Goal: Information Seeking & Learning: Learn about a topic

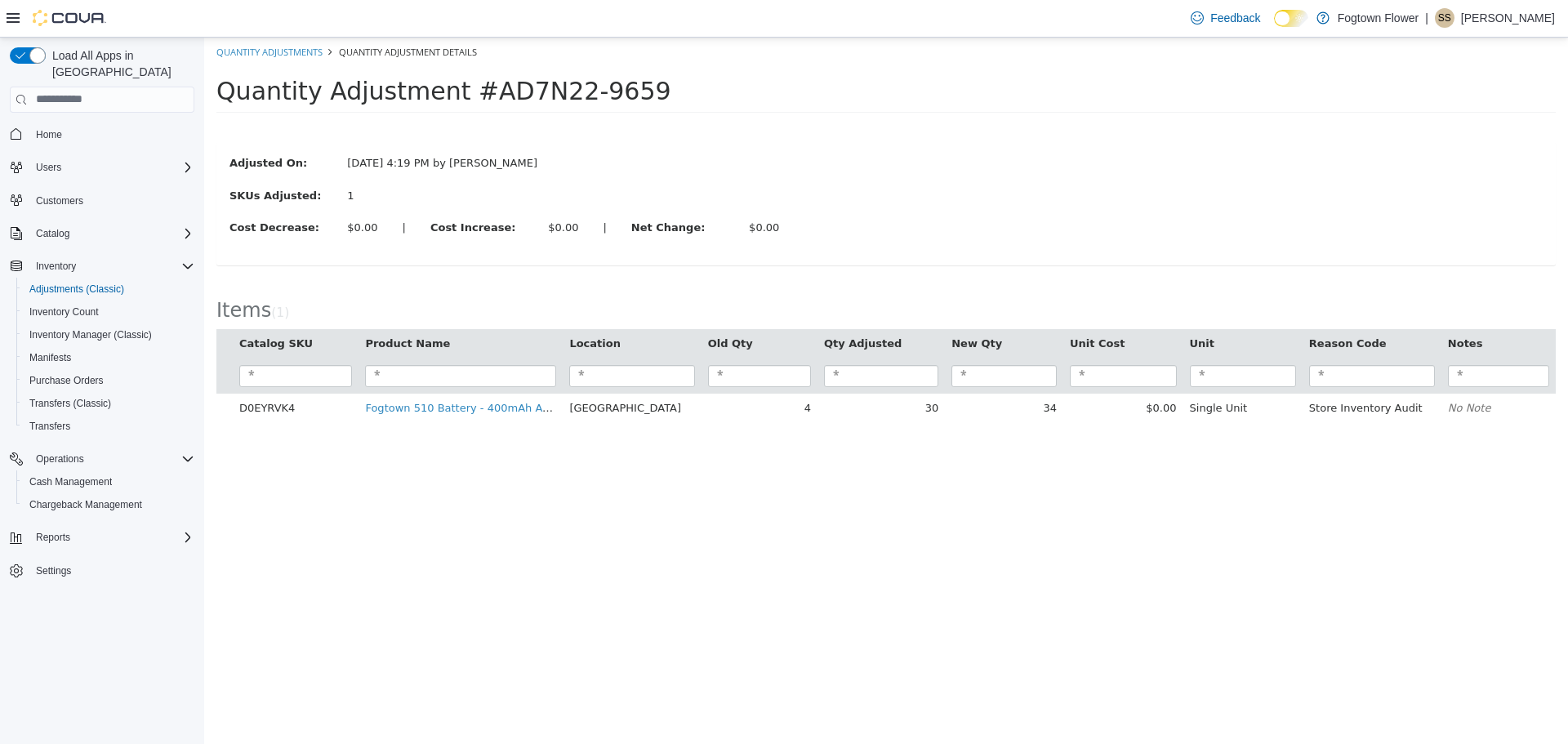
click at [69, 124] on span "Home" at bounding box center [112, 134] width 165 height 20
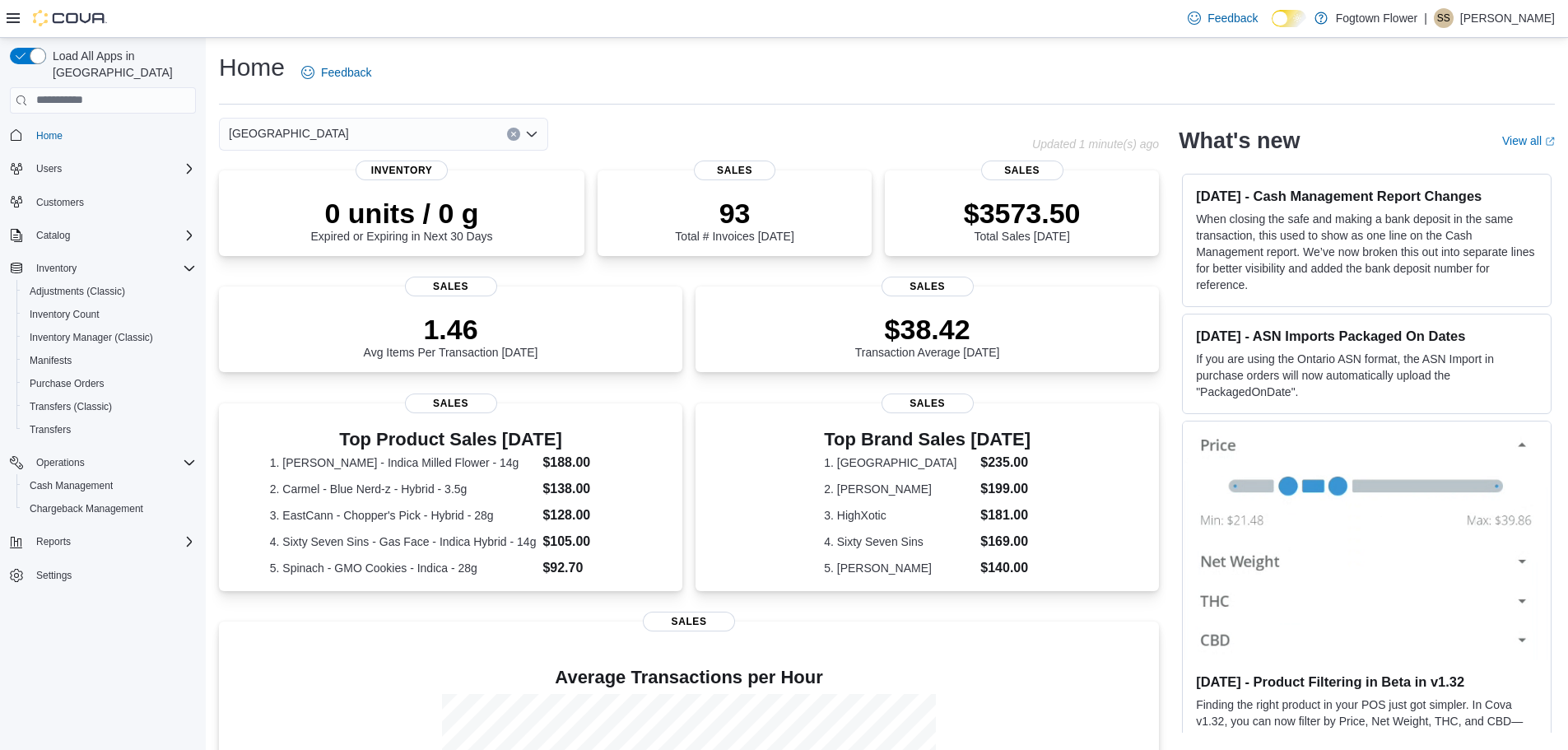
click at [538, 136] on icon "Open list of options" at bounding box center [531, 134] width 13 height 13
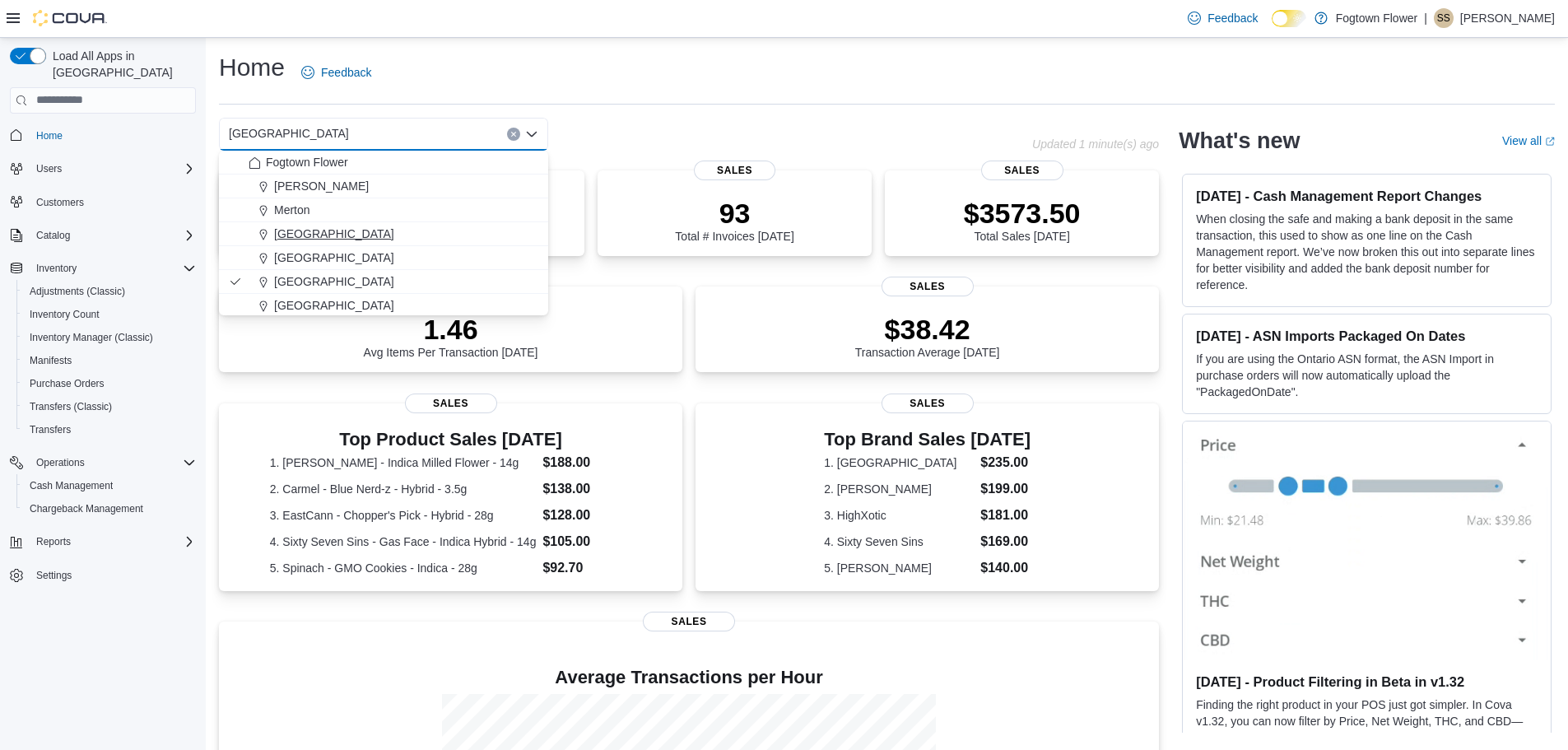
click at [280, 228] on span "[GEOGRAPHIC_DATA]" at bounding box center [334, 234] width 120 height 16
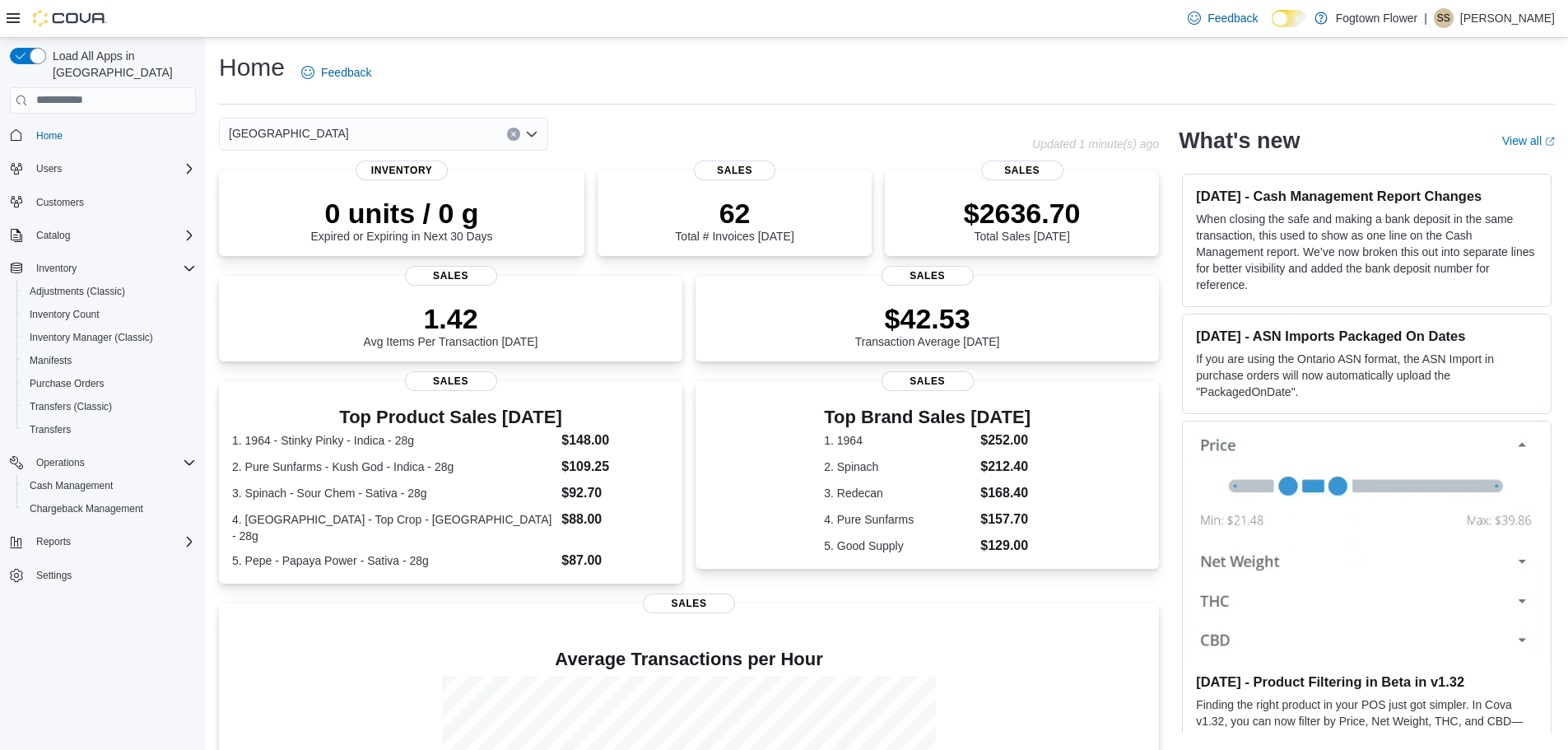
click at [530, 131] on icon "Open list of options" at bounding box center [531, 134] width 13 height 13
click at [533, 131] on icon "Open list of options" at bounding box center [531, 134] width 13 height 13
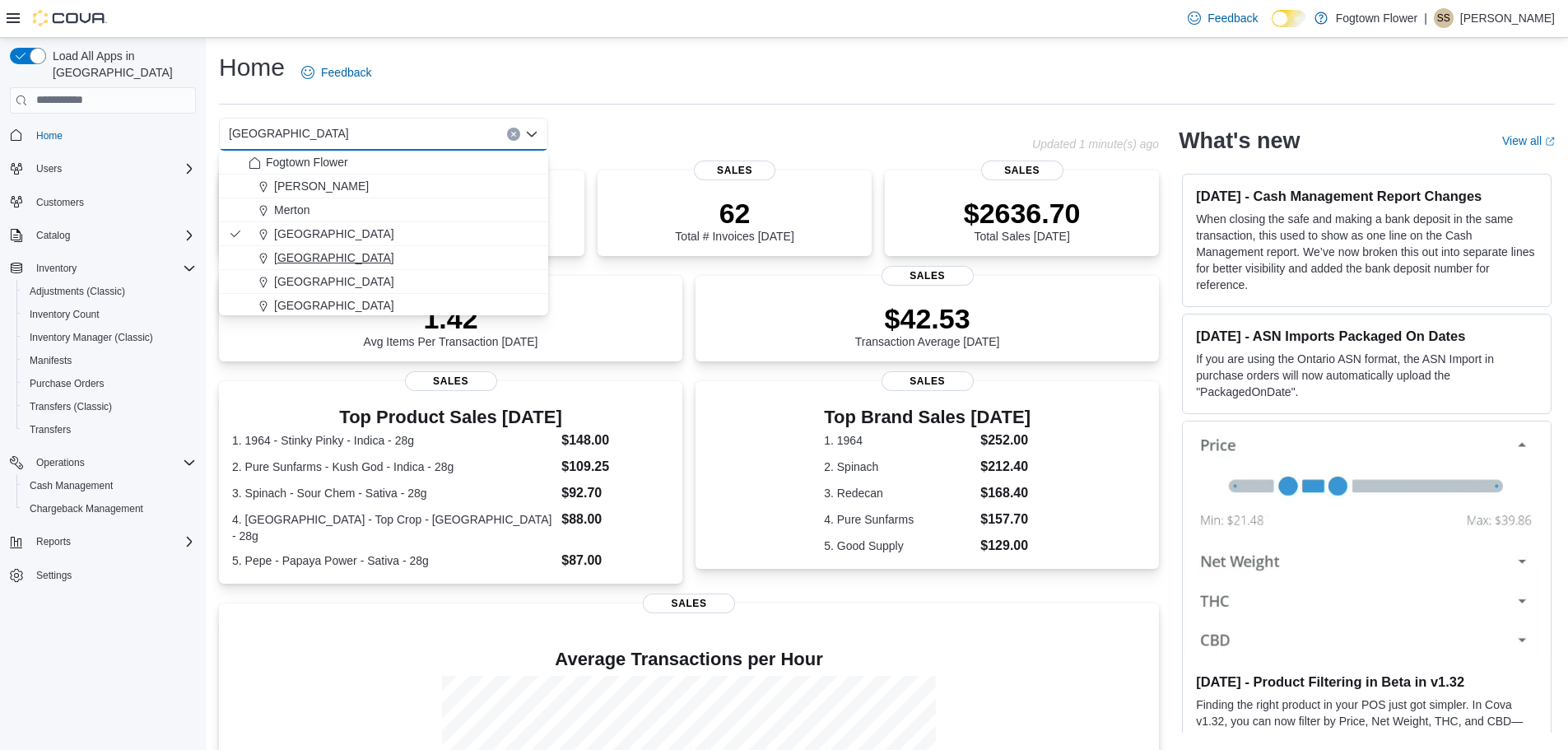
scroll to position [26, 0]
click at [288, 301] on span "Steeles" at bounding box center [293, 303] width 39 height 16
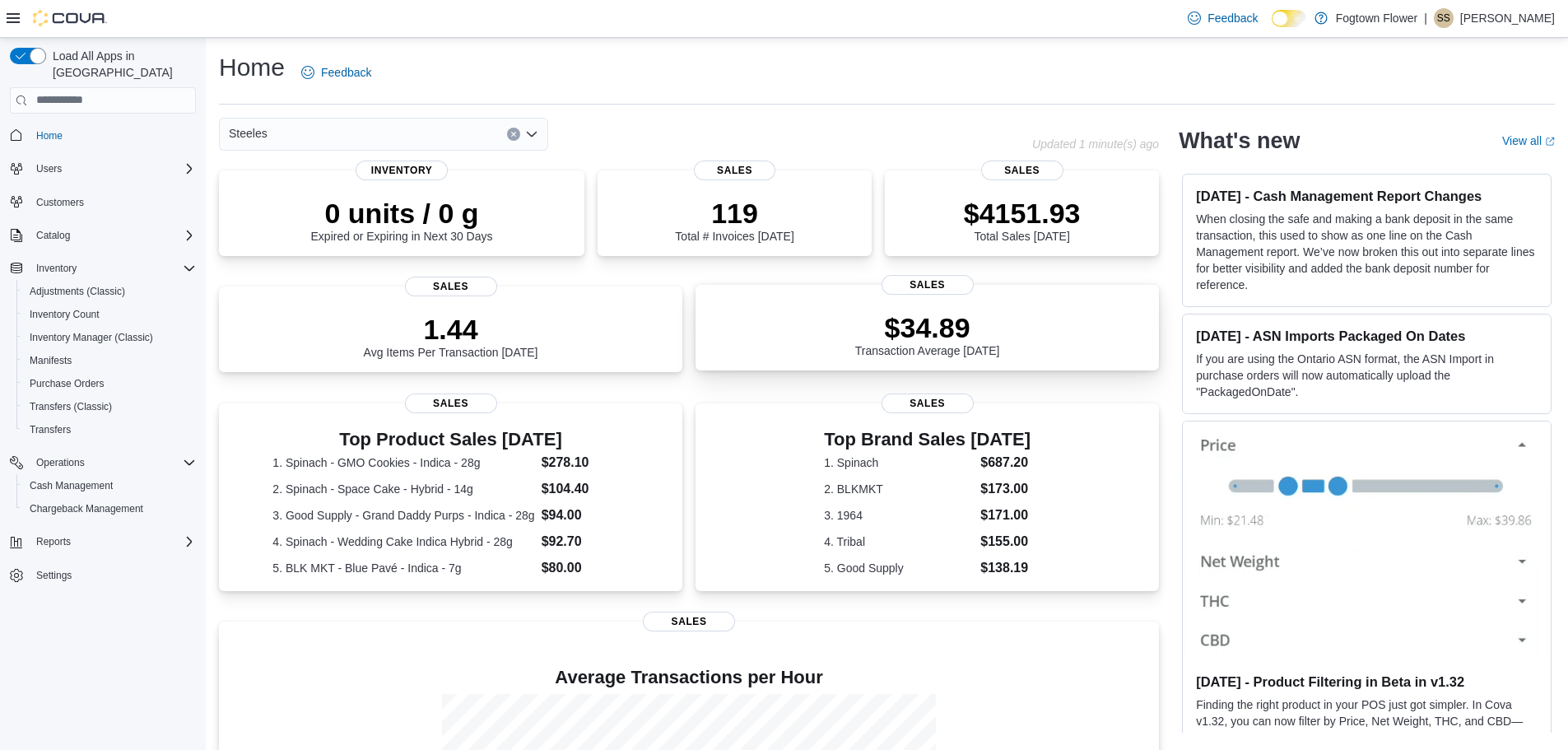
click at [842, 297] on div "$34.89 Transaction Average Today Sales" at bounding box center [926, 328] width 463 height 86
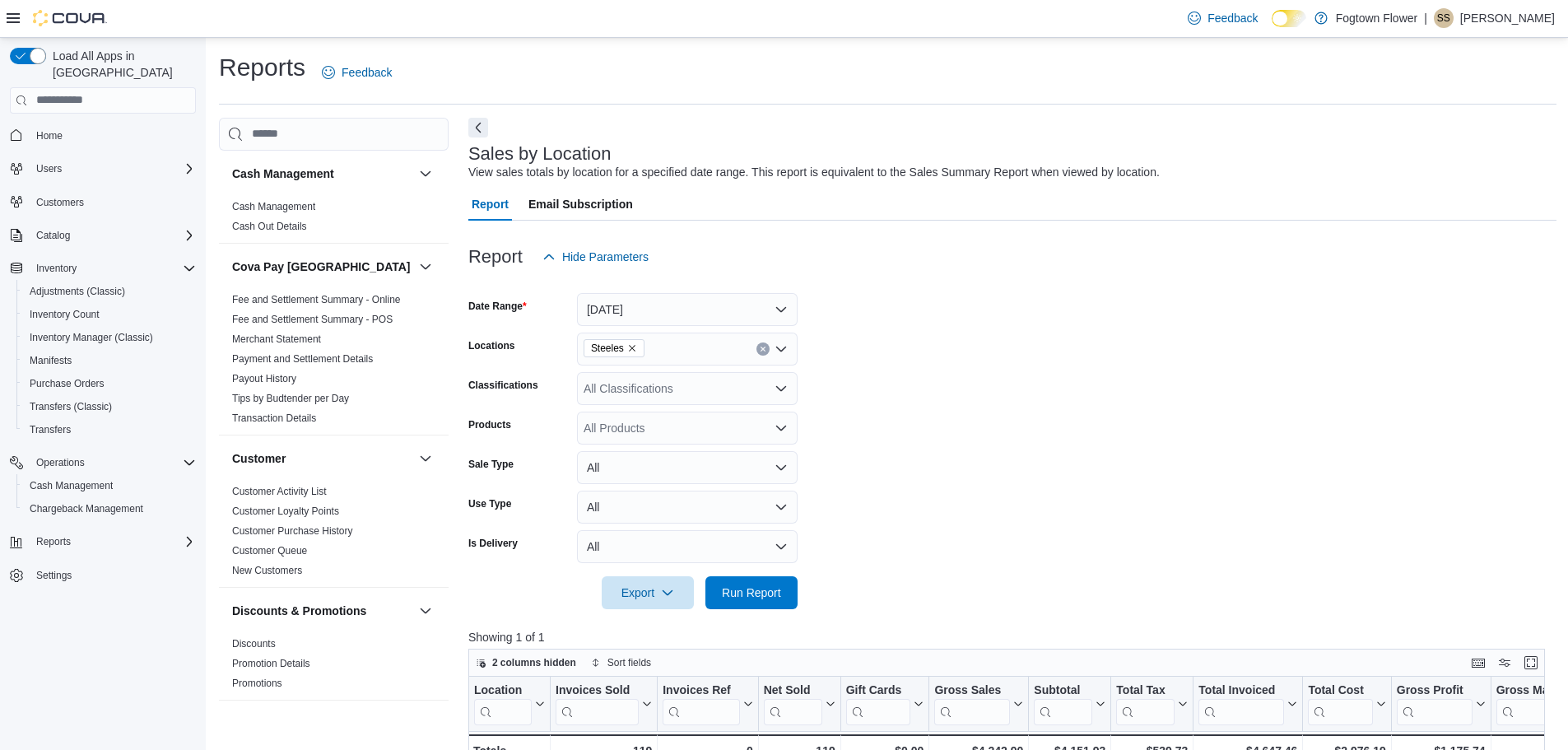
click at [489, 125] on div "Sales by Location View sales totals by location for a specified date range. Thi…" at bounding box center [1012, 683] width 1088 height 1131
click at [481, 129] on button "Next" at bounding box center [478, 126] width 20 height 20
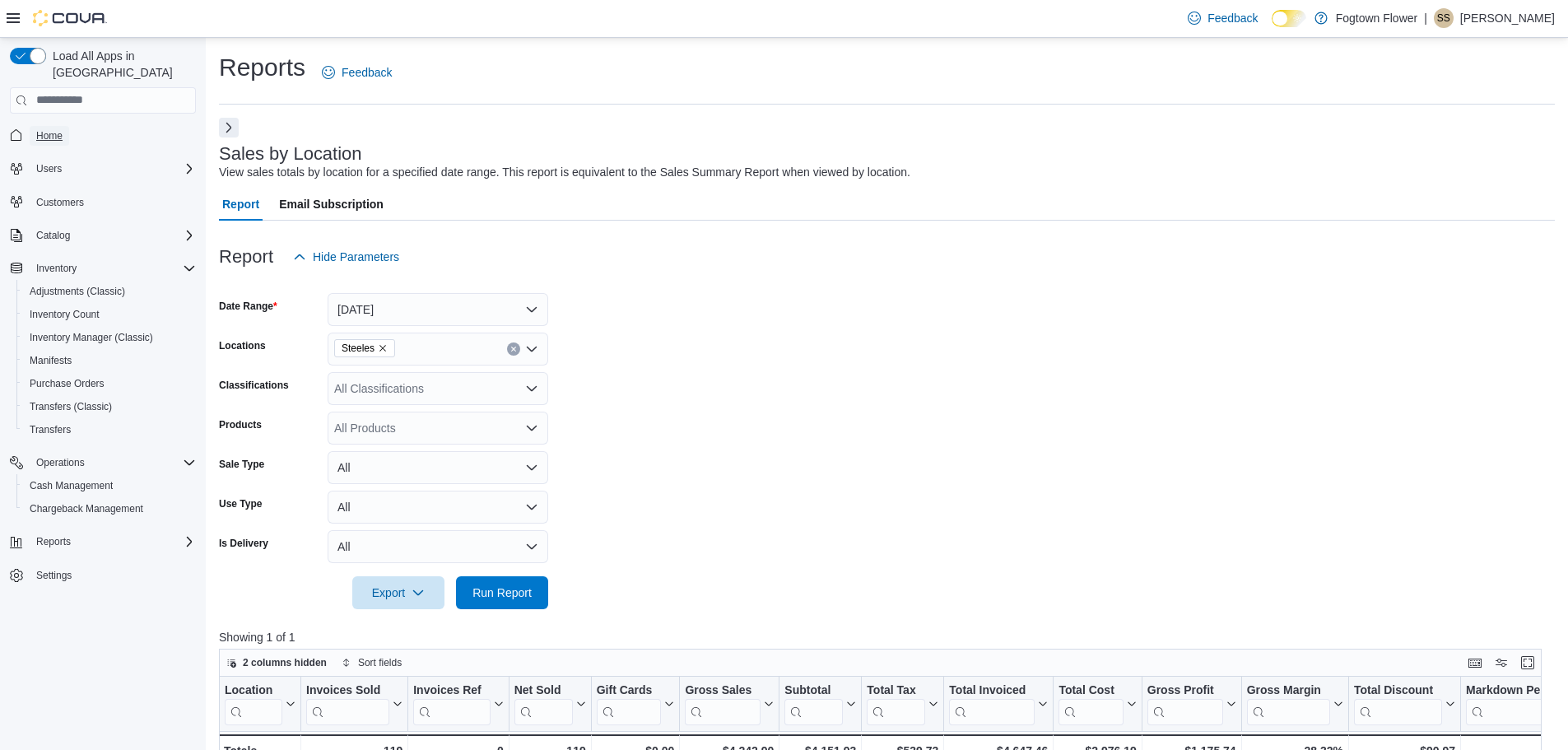
click at [55, 129] on span "Home" at bounding box center [48, 135] width 26 height 13
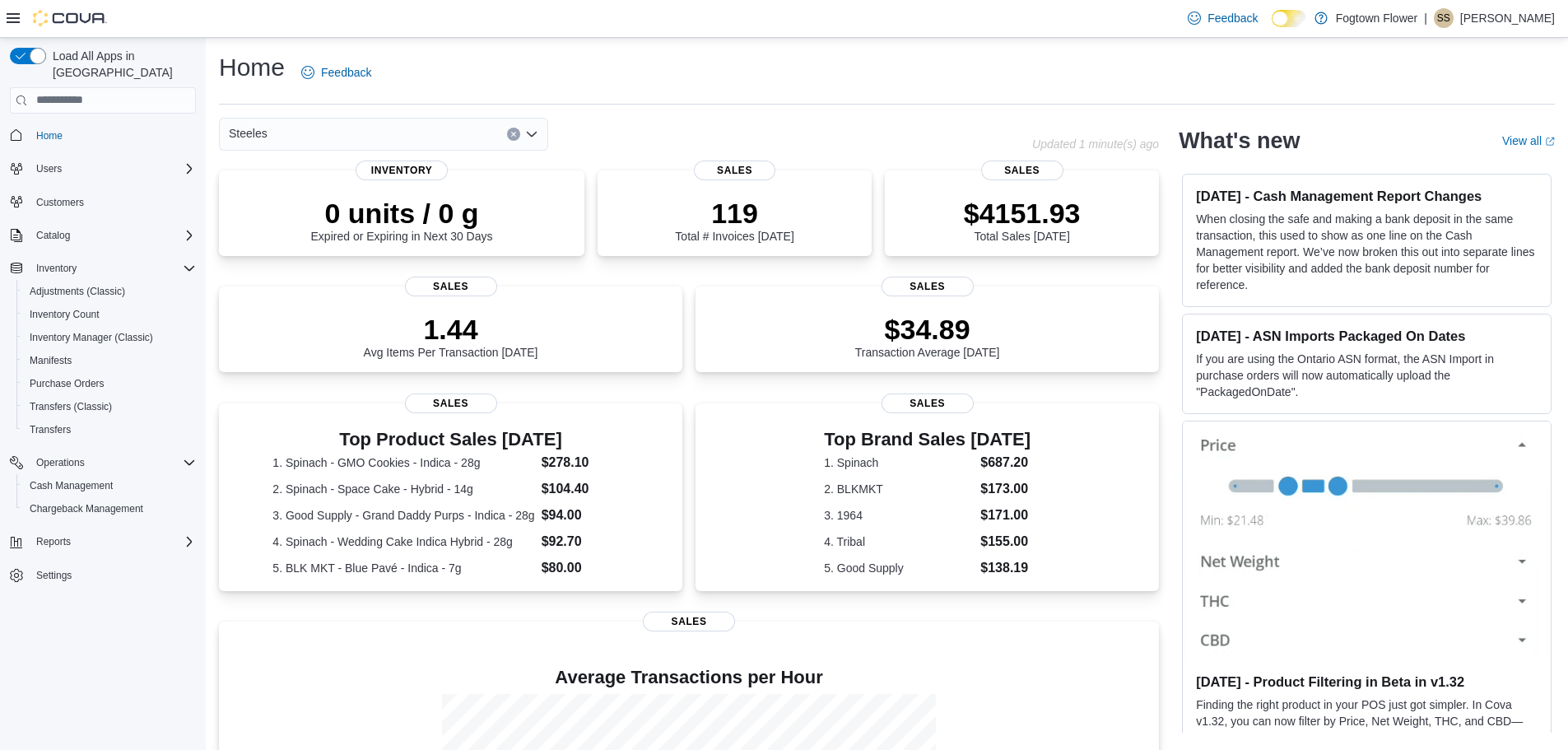
click at [534, 128] on icon "Open list of options" at bounding box center [531, 134] width 13 height 13
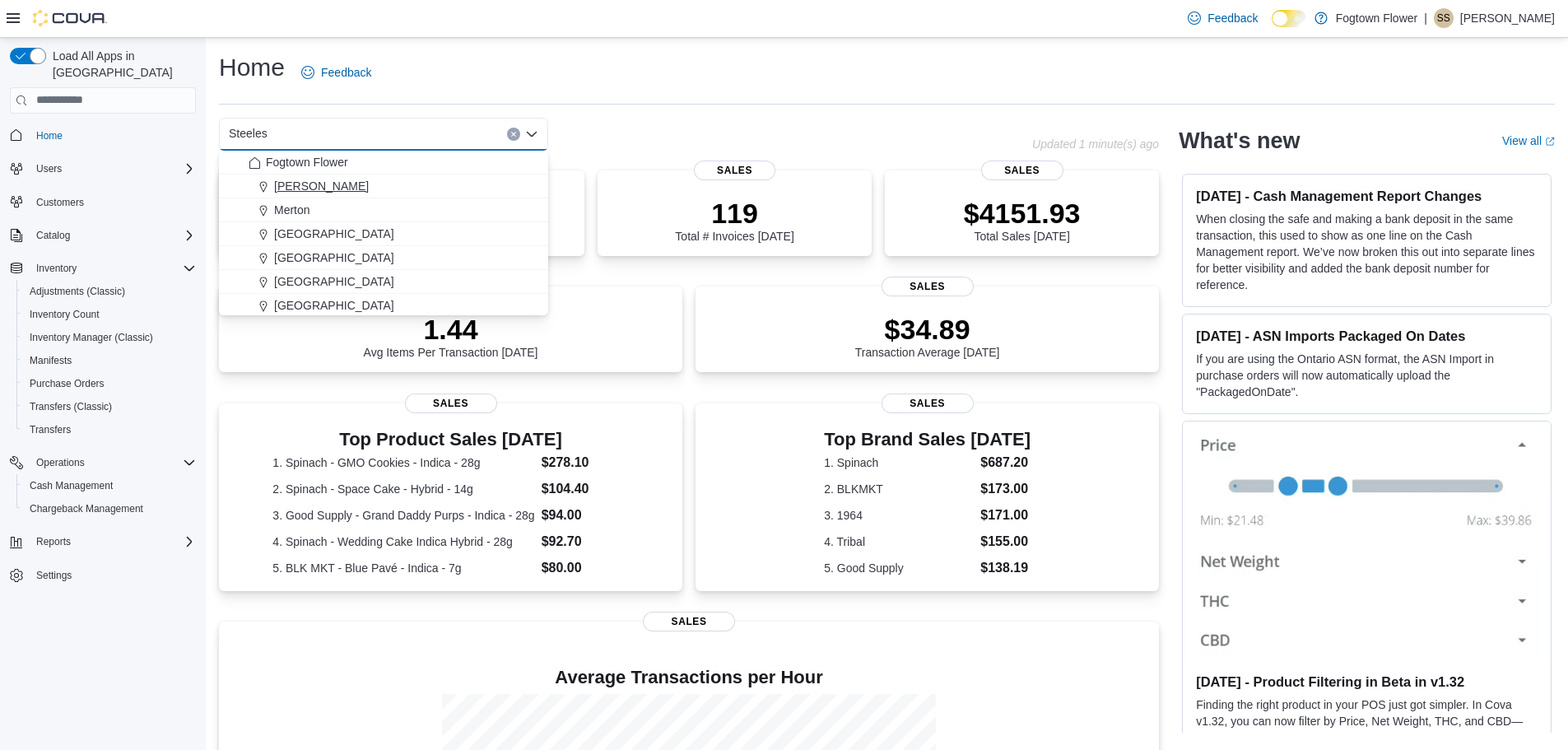
click at [288, 177] on button "[PERSON_NAME]" at bounding box center [383, 186] width 329 height 24
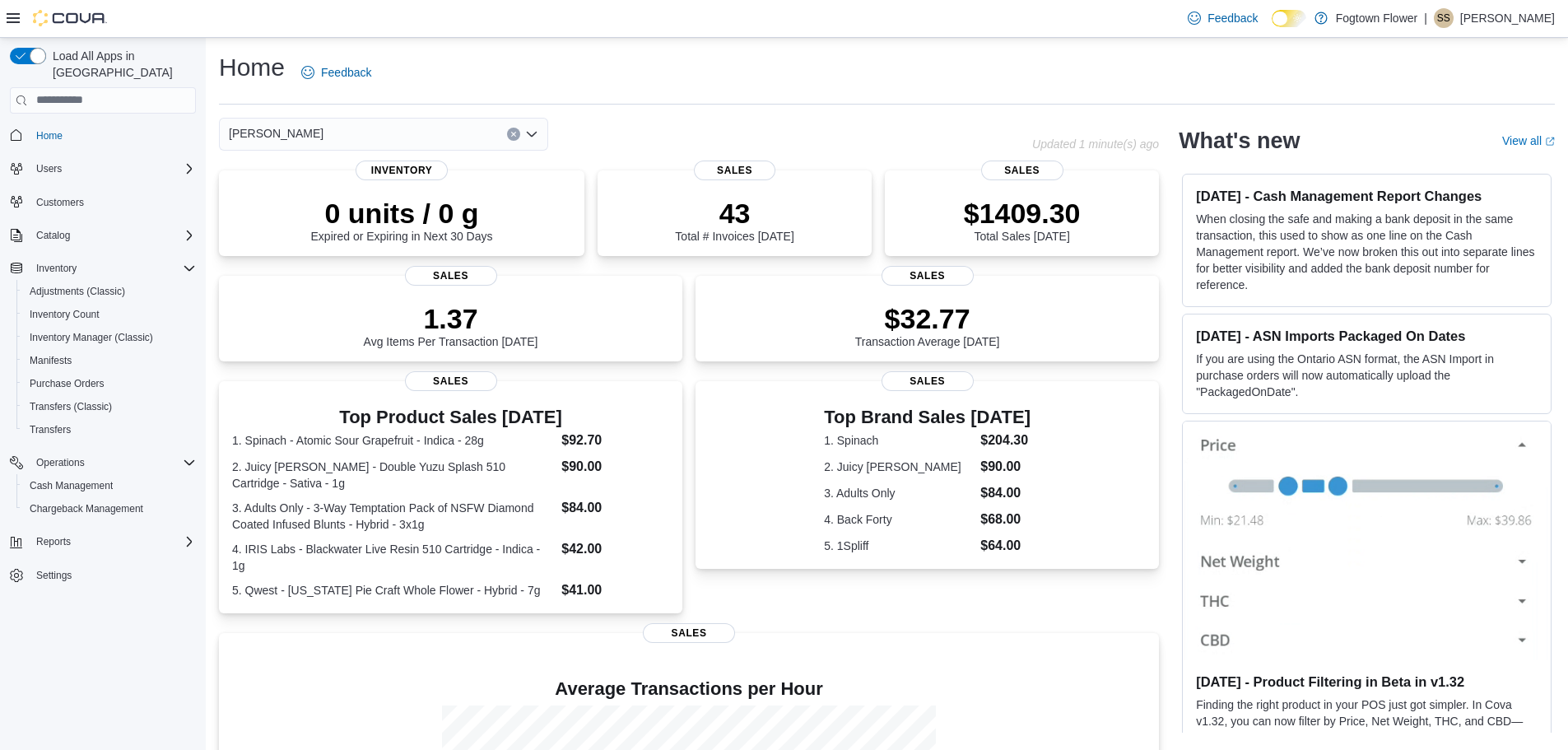
click at [526, 130] on icon "Open list of options" at bounding box center [531, 134] width 13 height 13
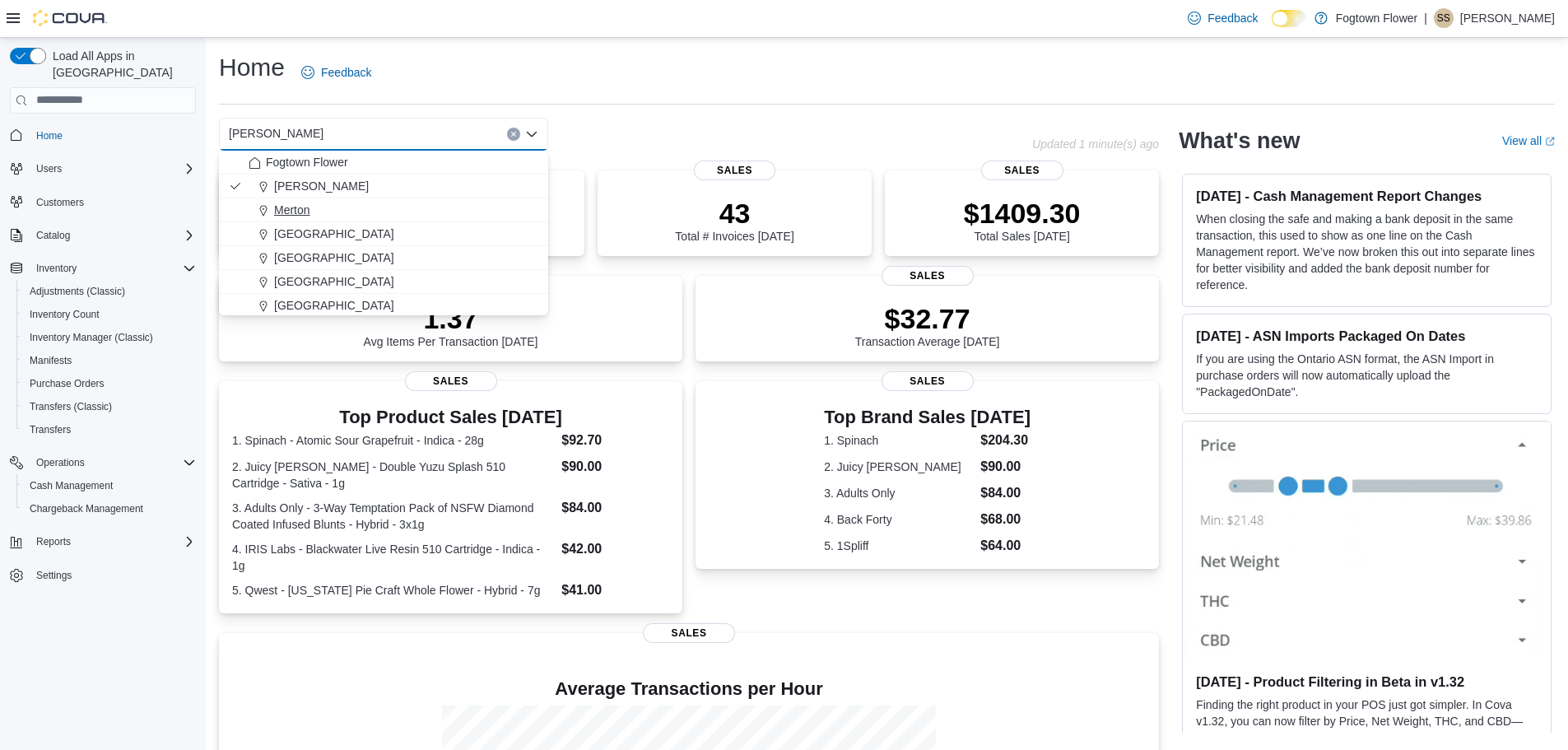
click at [300, 211] on span "Merton" at bounding box center [292, 210] width 36 height 16
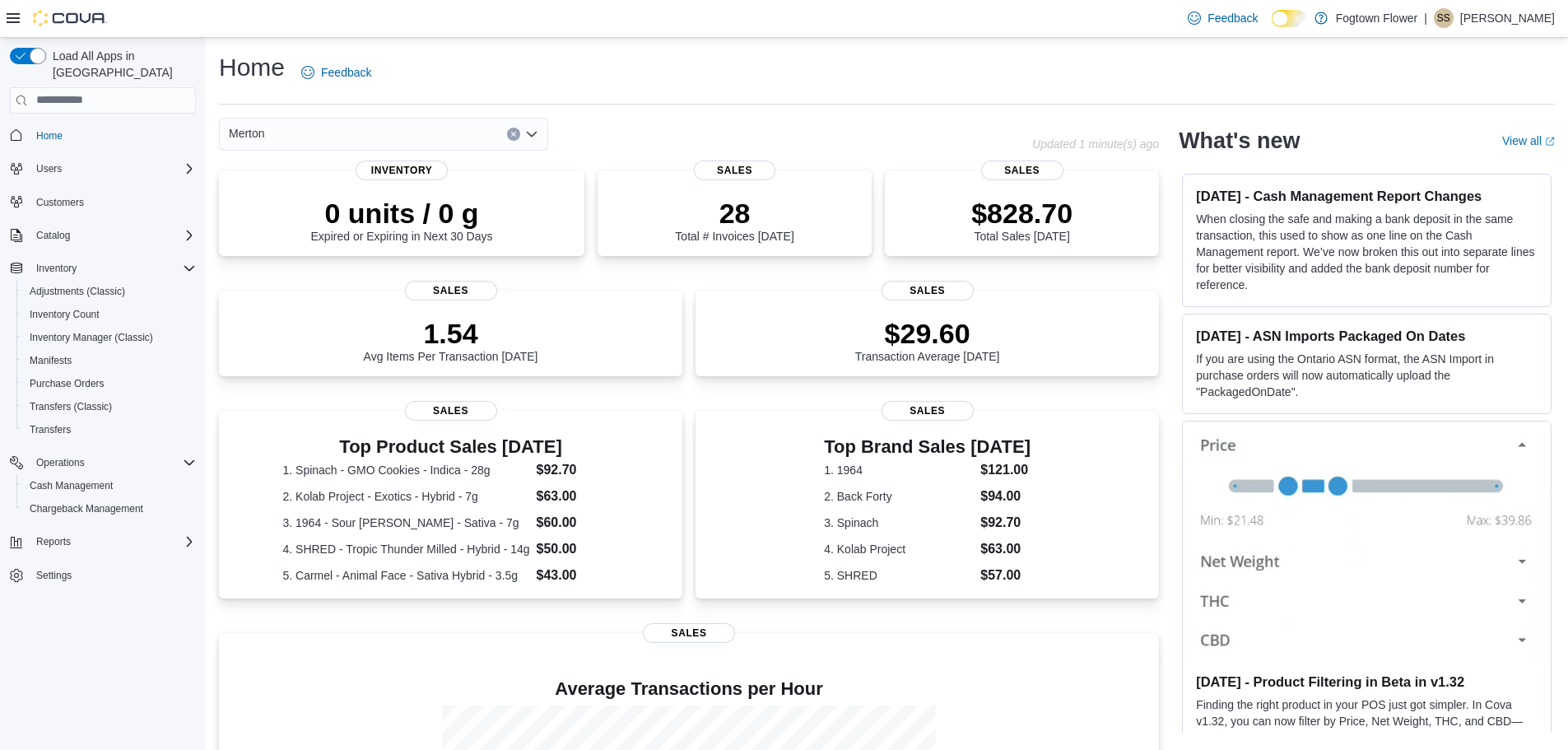
click at [534, 133] on icon "Open list of options" at bounding box center [531, 134] width 10 height 5
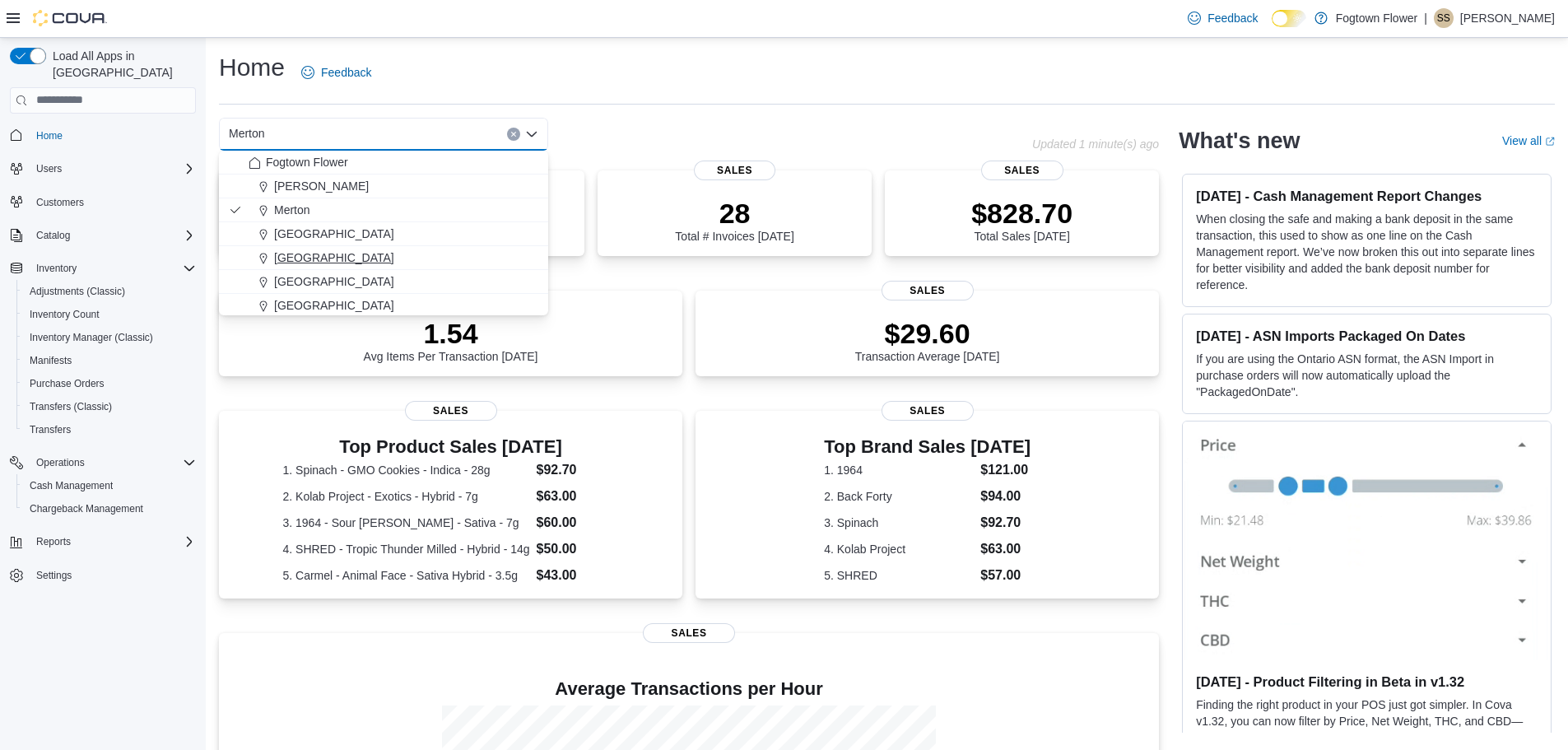
click at [325, 247] on button "[GEOGRAPHIC_DATA]" at bounding box center [383, 258] width 329 height 24
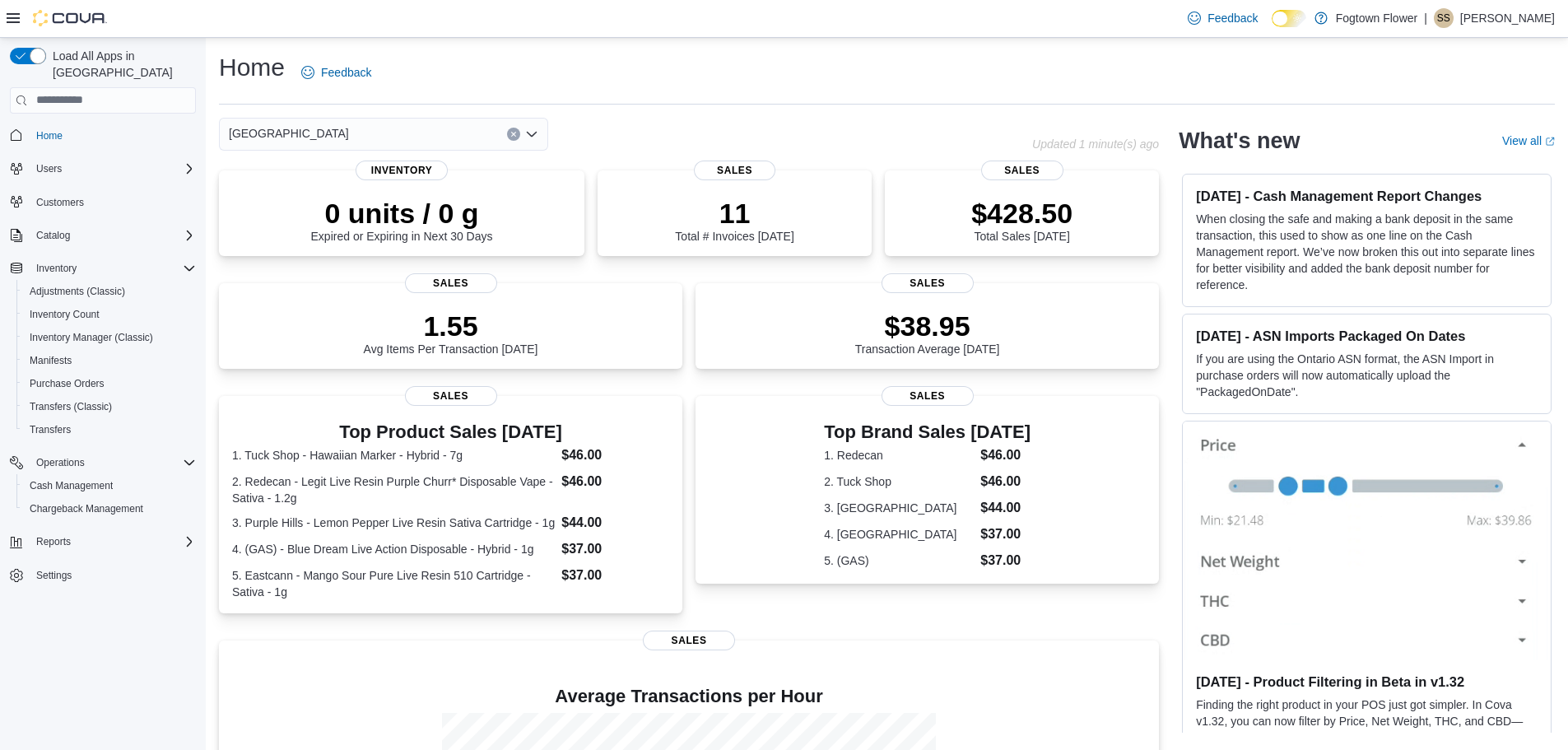
click at [538, 132] on icon "Open list of options" at bounding box center [531, 134] width 13 height 13
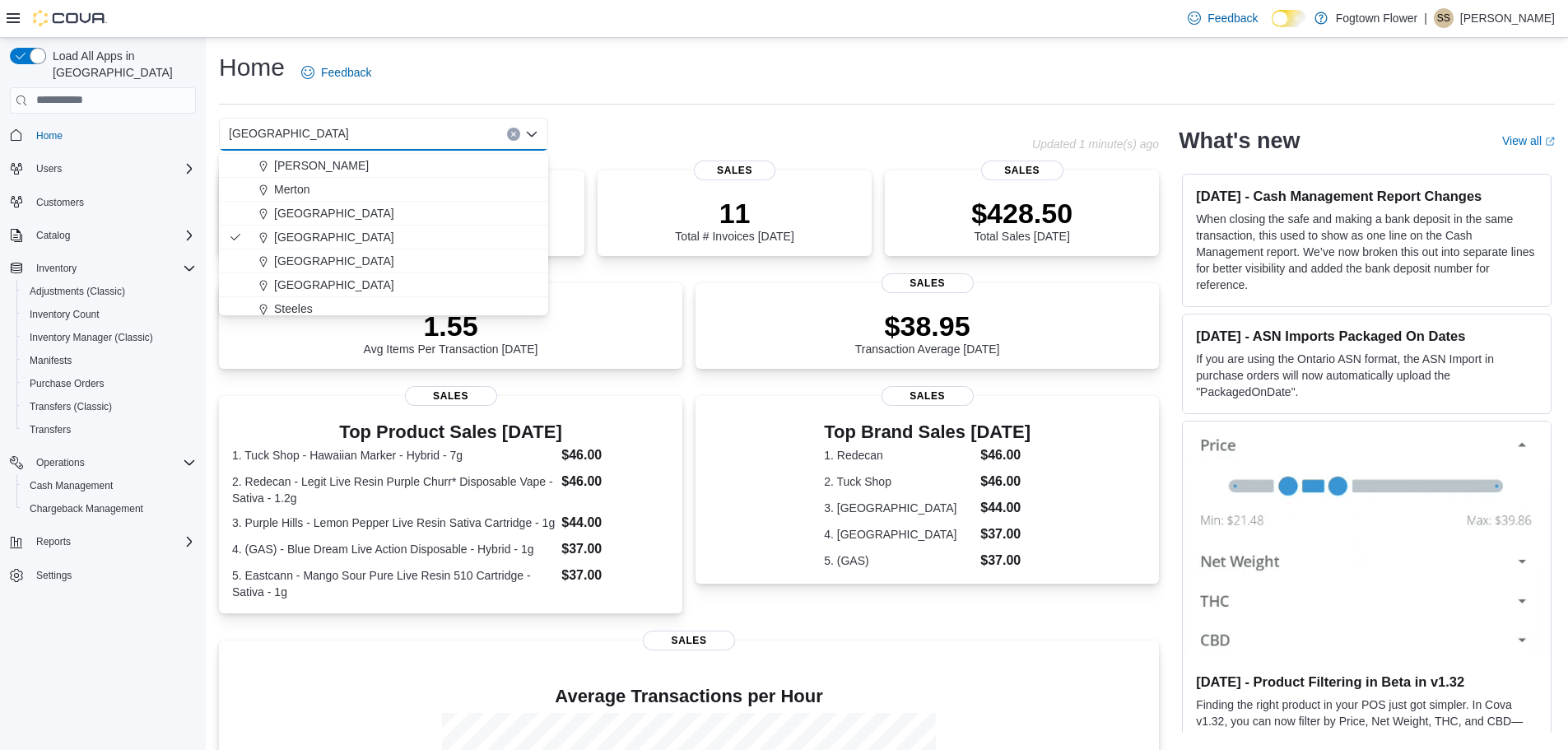
scroll to position [26, 0]
click at [316, 254] on span "[GEOGRAPHIC_DATA]" at bounding box center [334, 255] width 120 height 16
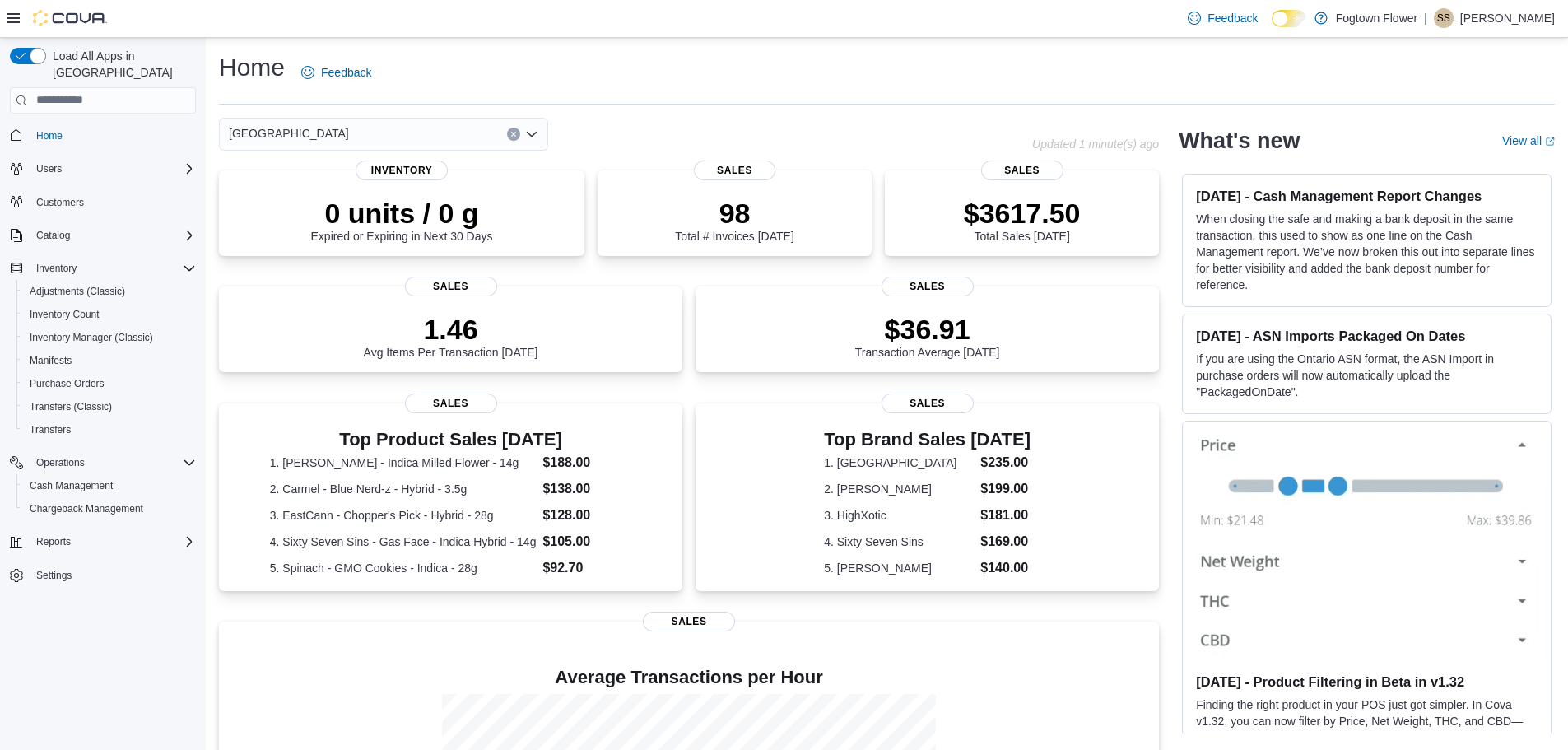
click at [530, 136] on icon "Open list of options" at bounding box center [531, 134] width 10 height 5
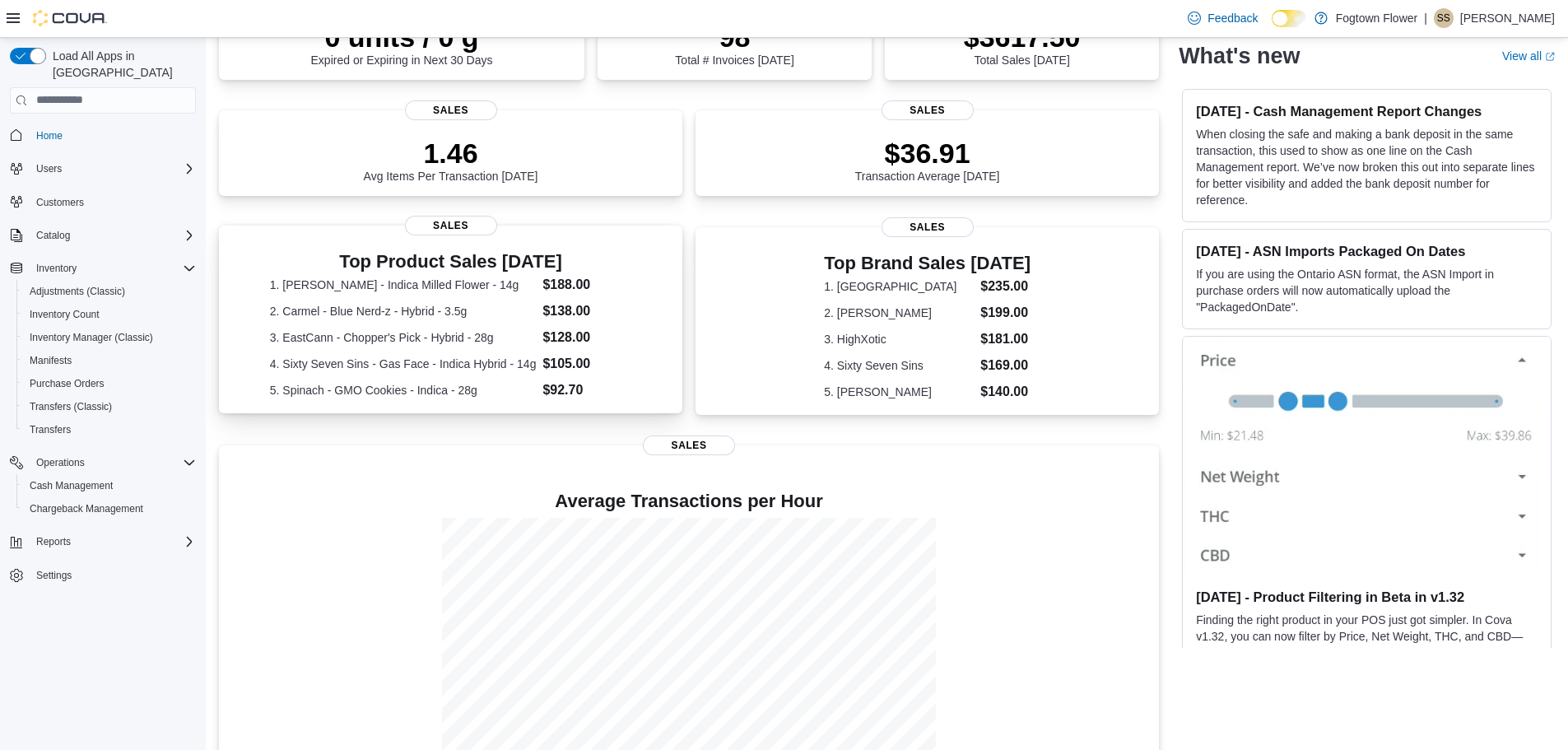
scroll to position [0, 0]
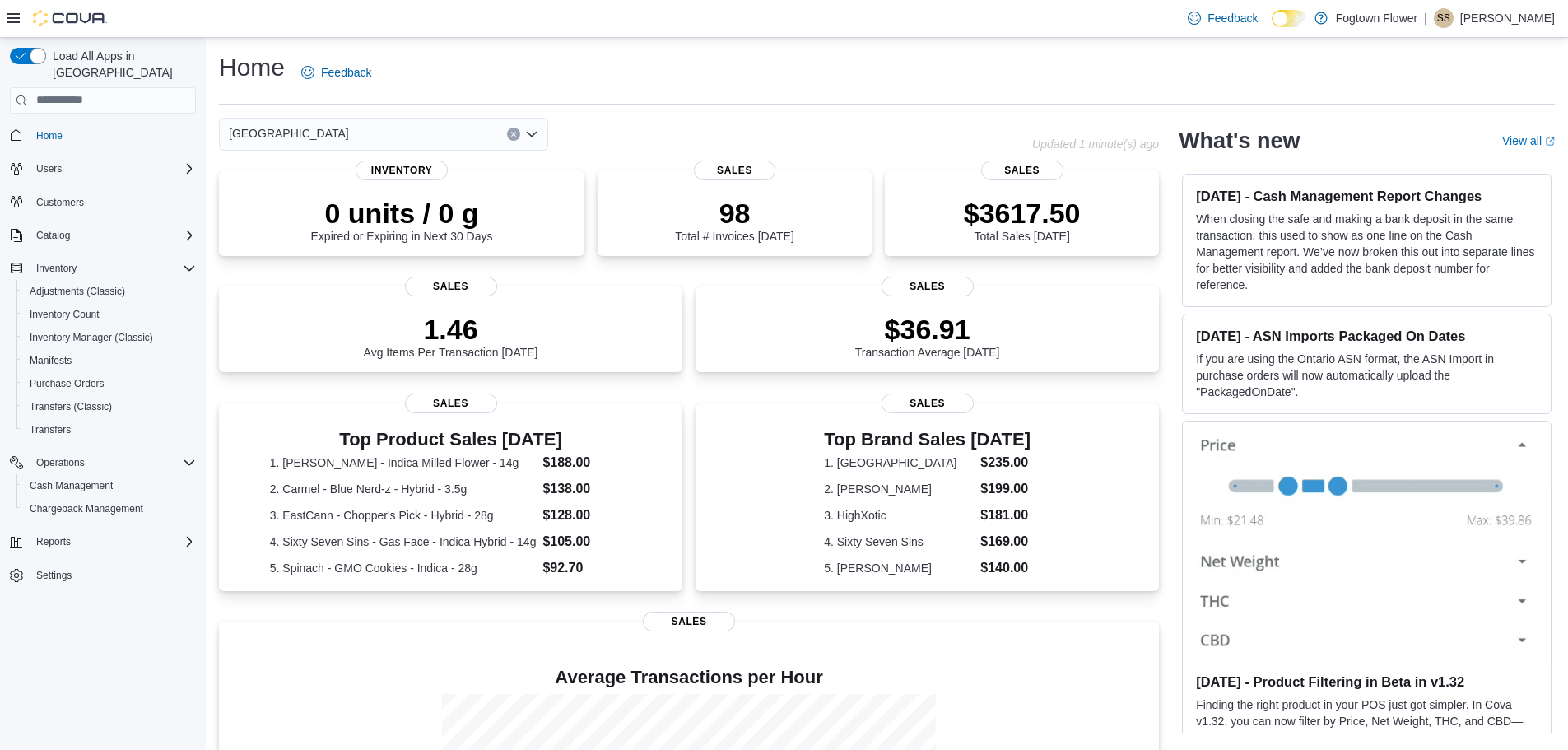
click at [537, 128] on icon "Open list of options" at bounding box center [531, 134] width 13 height 13
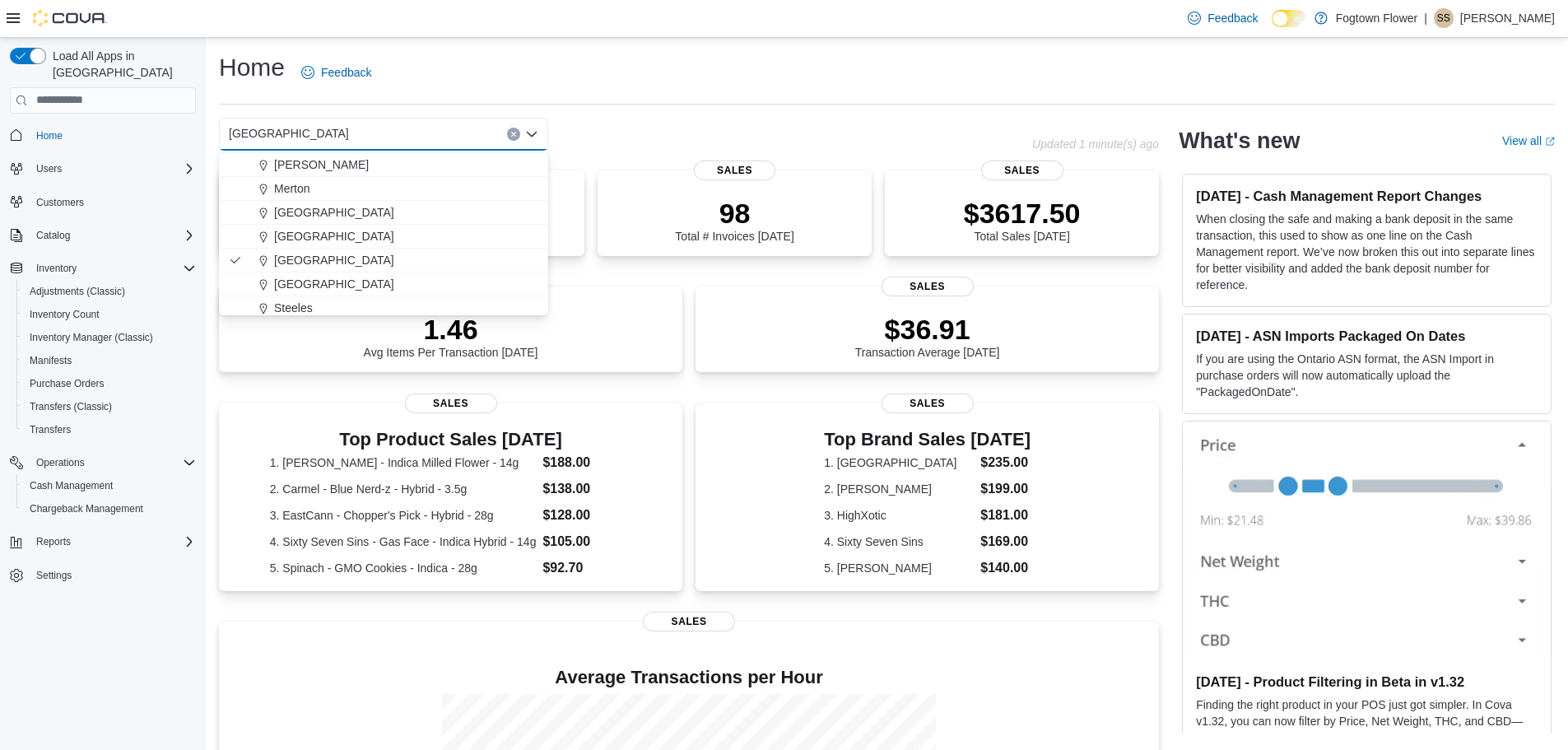
scroll to position [26, 0]
click at [307, 302] on span "Steeles" at bounding box center [293, 303] width 39 height 16
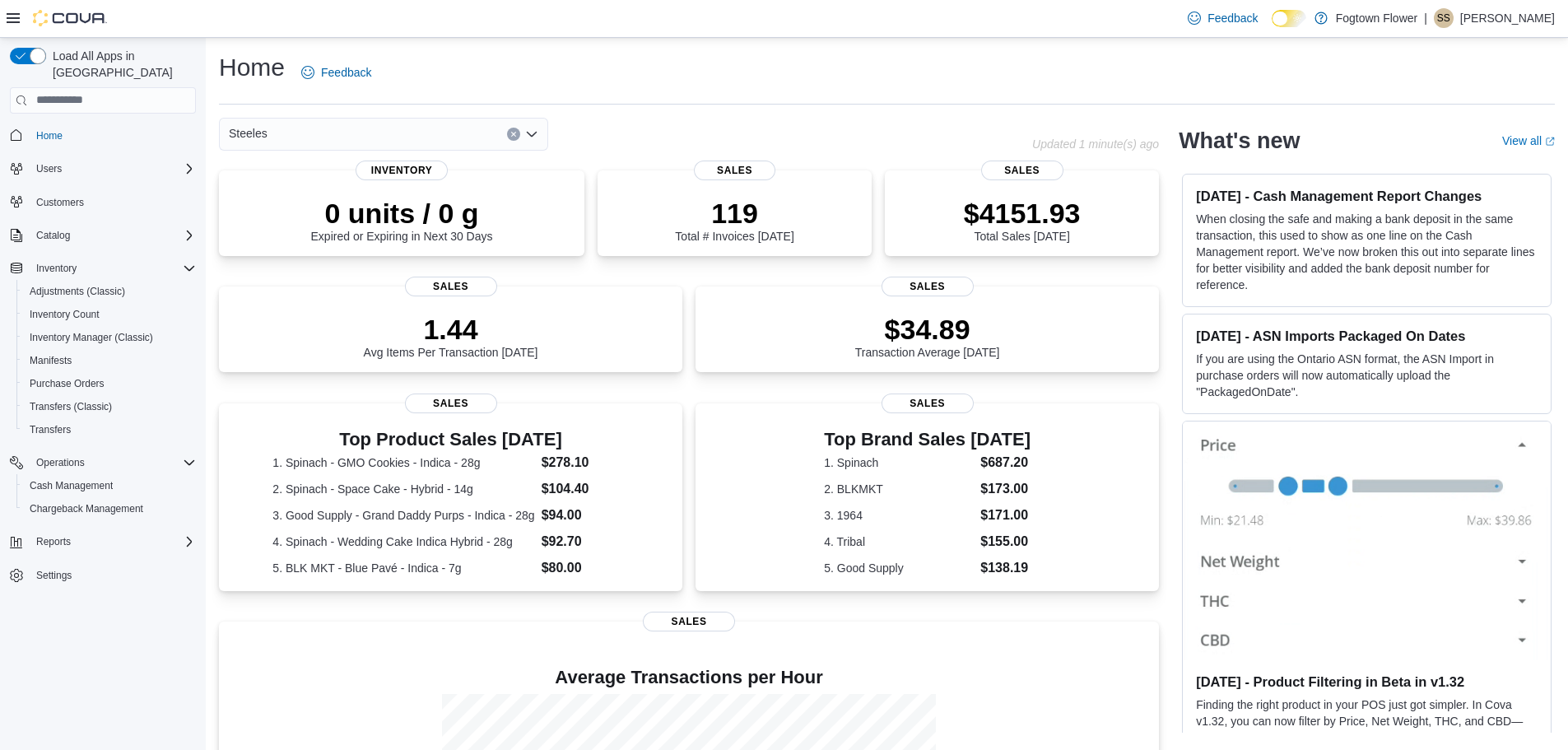
click at [528, 127] on icon "Open list of options" at bounding box center [531, 134] width 13 height 13
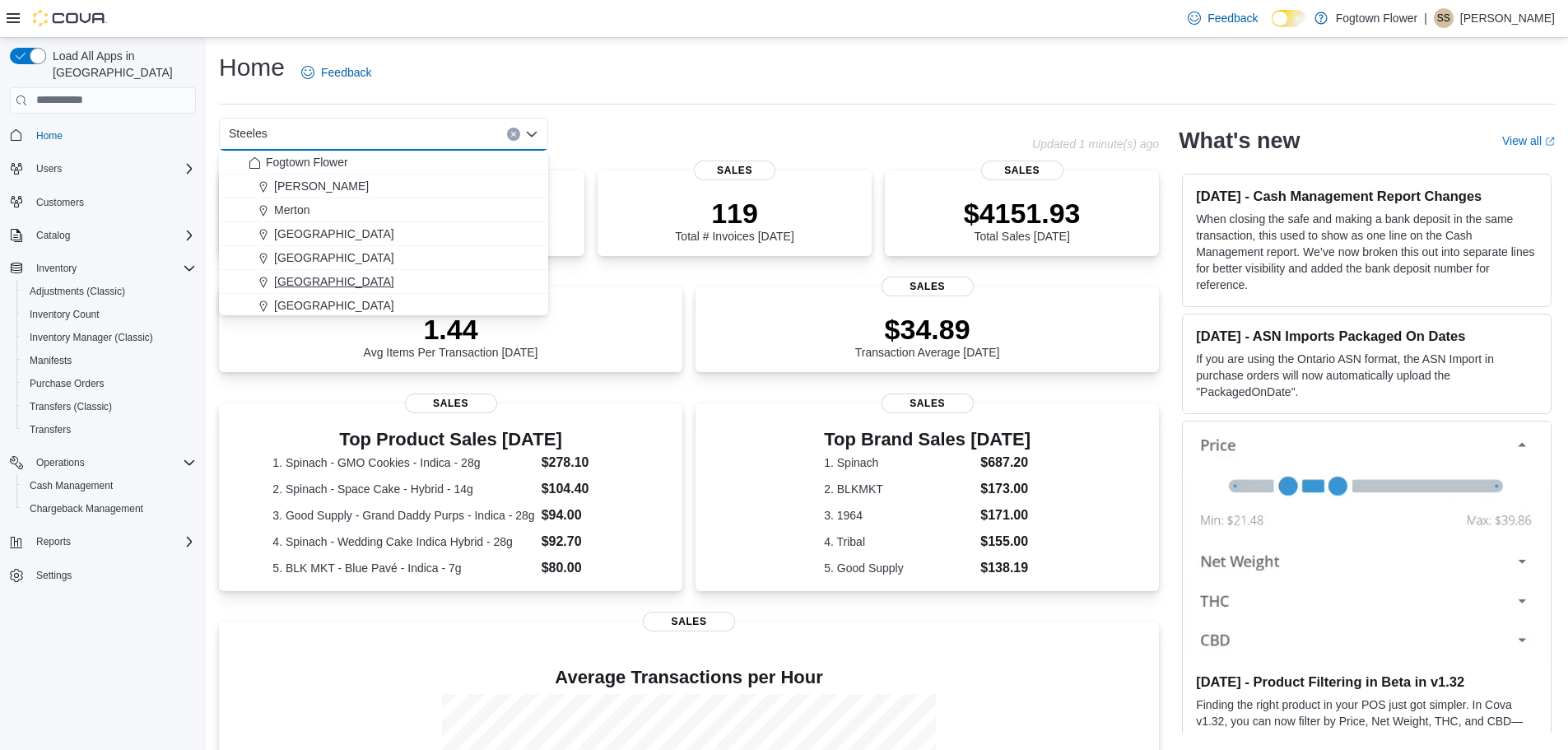
click at [305, 277] on span "[GEOGRAPHIC_DATA]" at bounding box center [334, 281] width 120 height 16
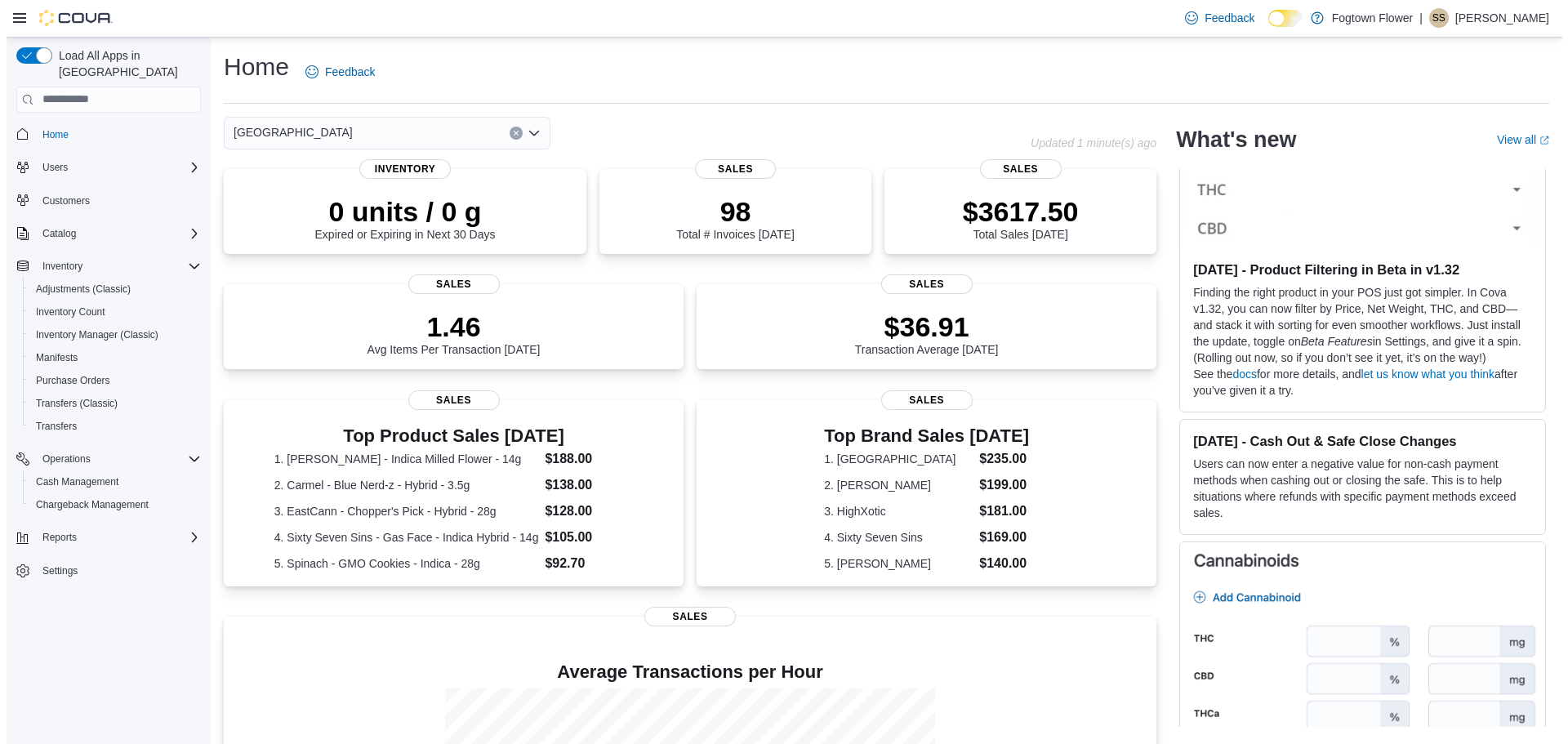
scroll to position [408, 0]
click at [57, 476] on span "Cash Management" at bounding box center [70, 482] width 83 height 13
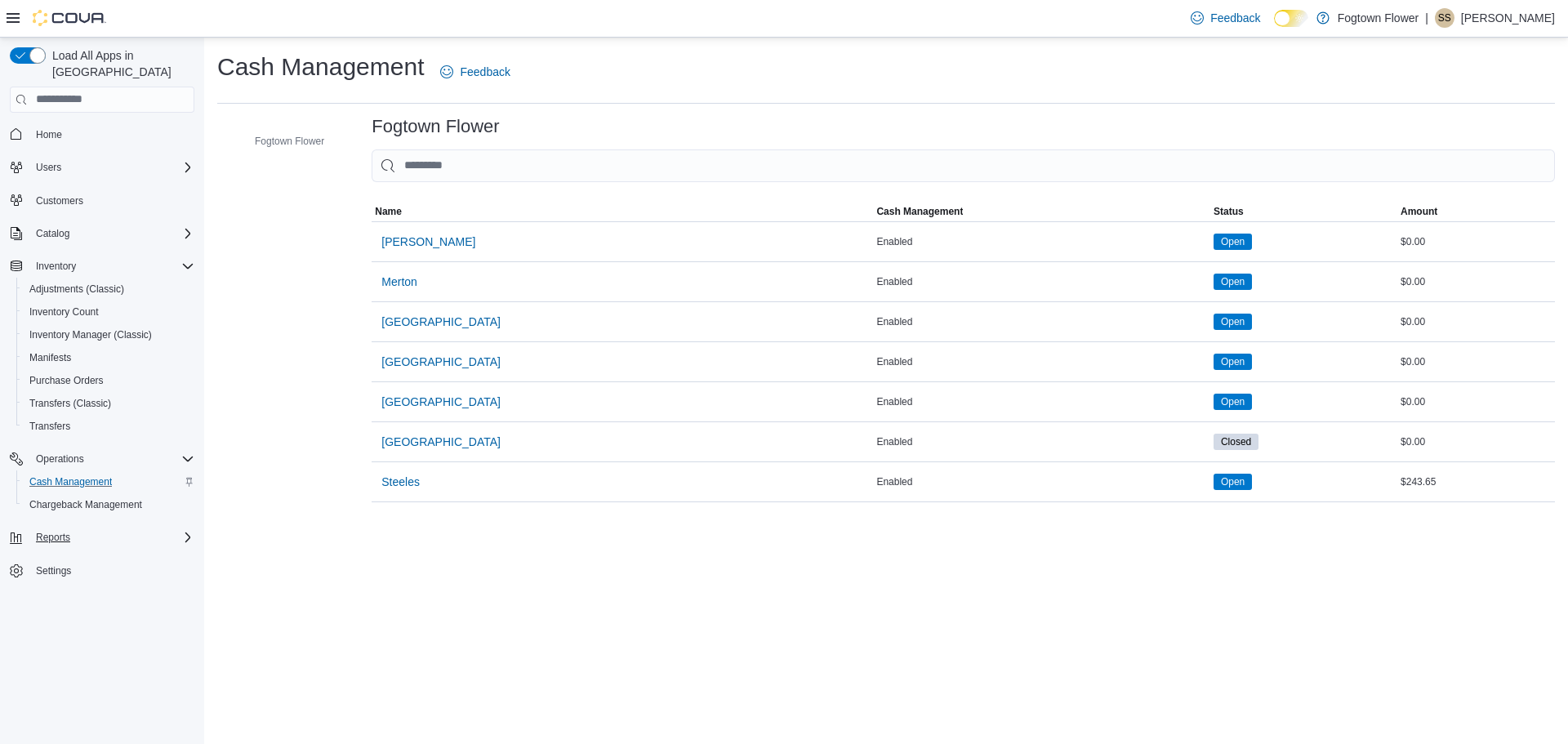
click at [187, 531] on icon "Complex example" at bounding box center [188, 537] width 13 height 13
click at [40, 577] on span "Reports" at bounding box center [46, 583] width 35 height 13
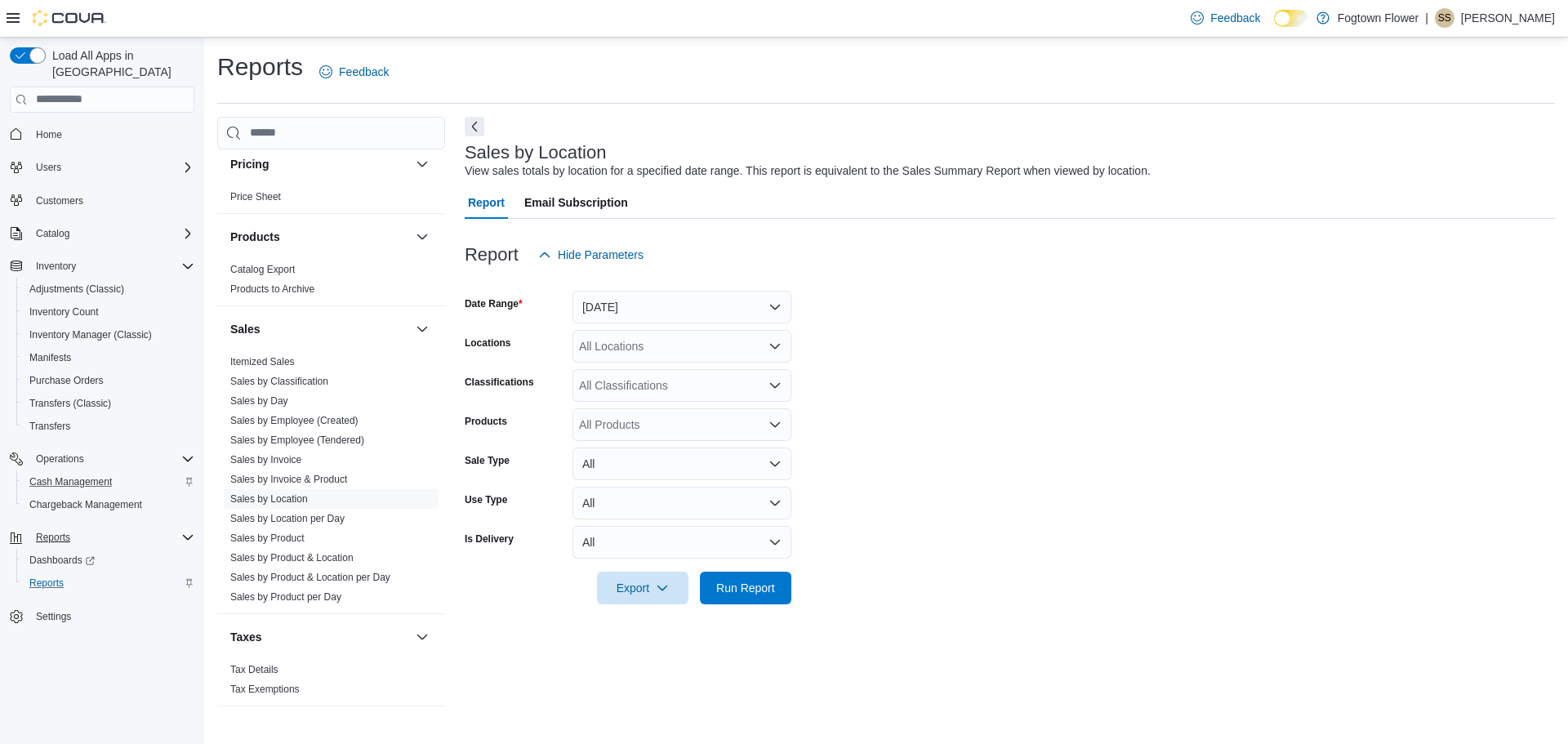
scroll to position [1022, 0]
